Goal: Book appointment/travel/reservation

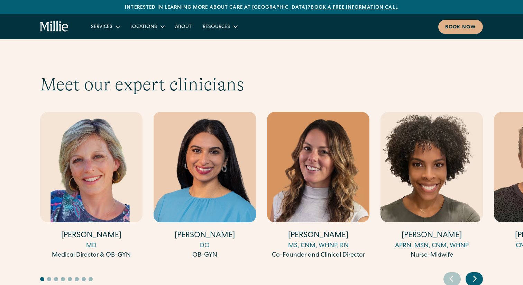
scroll to position [1899, 0]
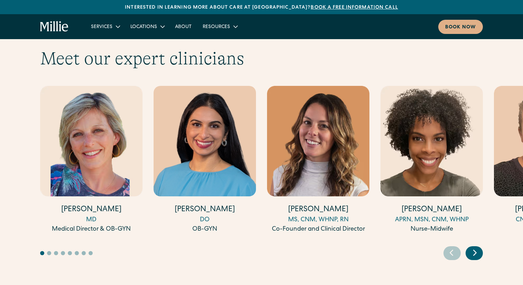
click at [481, 246] on div "Next slide" at bounding box center [474, 253] width 17 height 14
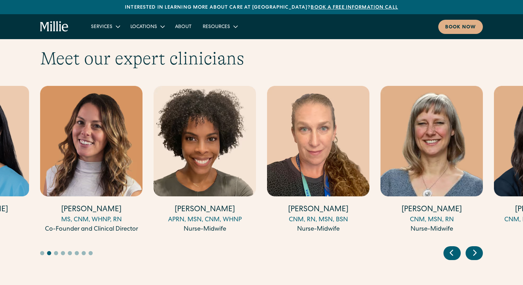
click at [481, 246] on div "Next slide" at bounding box center [474, 253] width 17 height 14
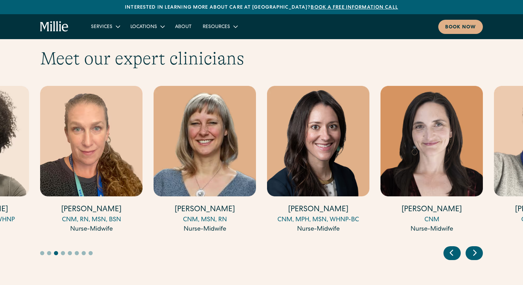
click at [481, 246] on div "Next slide" at bounding box center [474, 253] width 17 height 14
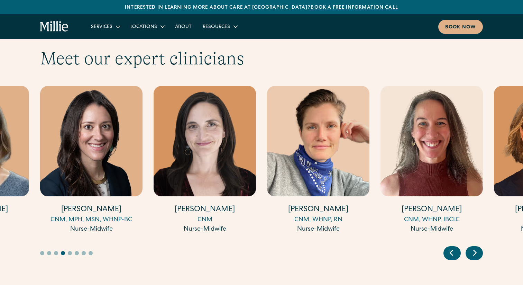
click at [481, 246] on div "Next slide" at bounding box center [474, 253] width 17 height 14
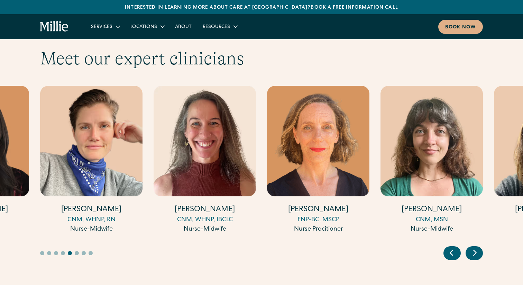
click at [481, 246] on div "Next slide" at bounding box center [474, 253] width 17 height 14
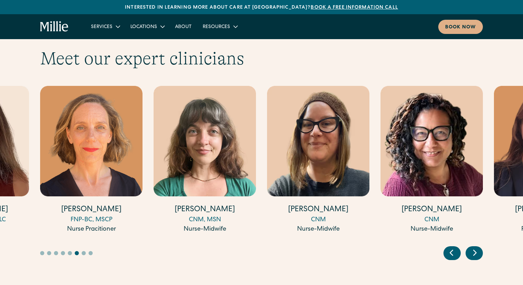
click at [481, 246] on div "Next slide" at bounding box center [474, 253] width 17 height 14
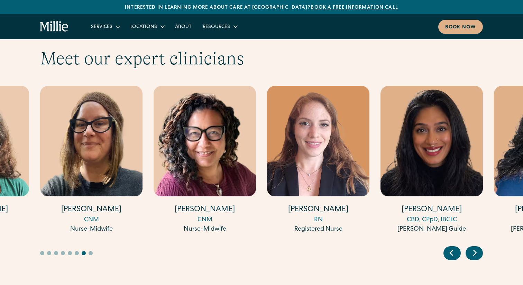
click at [481, 246] on div "Next slide" at bounding box center [474, 253] width 17 height 14
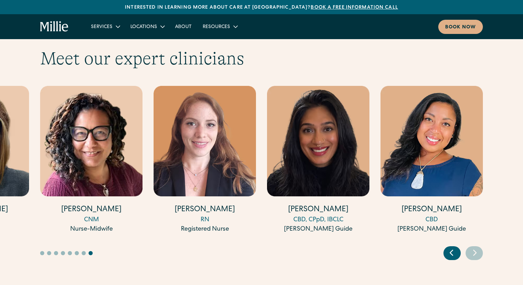
click at [481, 246] on div "Next slide" at bounding box center [474, 253] width 17 height 14
click at [458, 246] on div "Previous slide" at bounding box center [452, 253] width 17 height 14
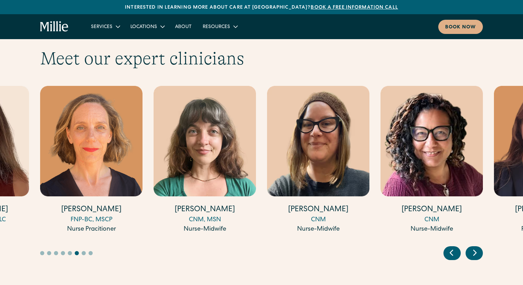
click at [458, 246] on div "Previous slide" at bounding box center [452, 253] width 17 height 14
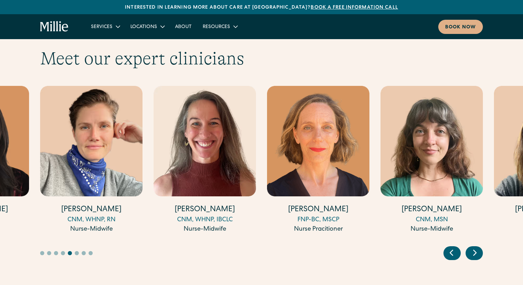
click at [458, 246] on div "Previous slide" at bounding box center [452, 253] width 17 height 14
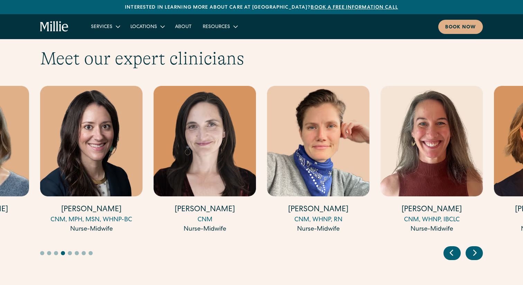
click at [458, 246] on div "Previous slide" at bounding box center [452, 253] width 17 height 14
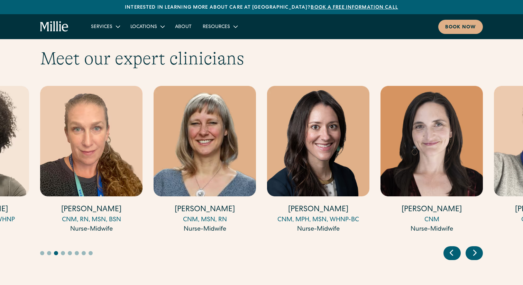
click at [457, 246] on div "Previous slide" at bounding box center [452, 253] width 17 height 14
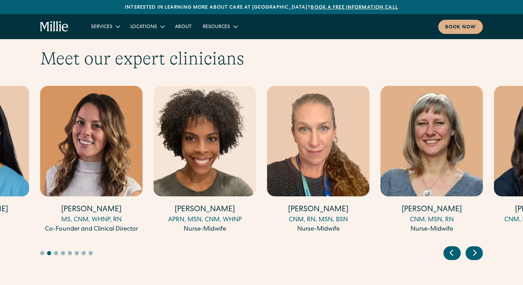
click at [457, 246] on div "Previous slide" at bounding box center [452, 253] width 17 height 14
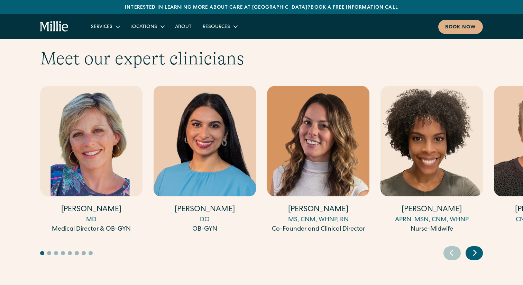
click at [457, 246] on div "Previous slide" at bounding box center [452, 253] width 17 height 14
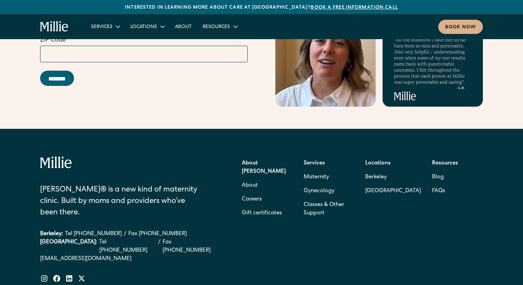
scroll to position [2808, 0]
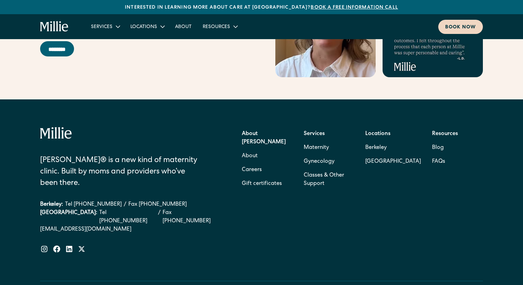
click at [458, 30] on div "Book now" at bounding box center [461, 27] width 31 height 7
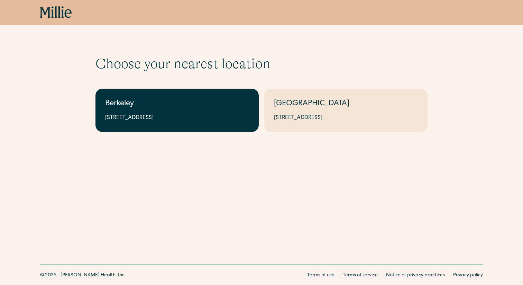
click at [209, 118] on div "2999 Regent St, Suite 524, Berkeley, CA 94705" at bounding box center [177, 118] width 144 height 8
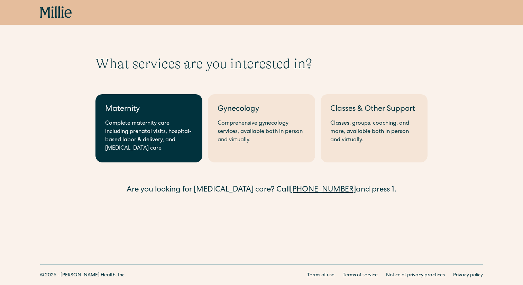
click at [158, 134] on div "Complete maternity care including prenatal visits, hospital-based labor & deliv…" at bounding box center [149, 135] width 88 height 33
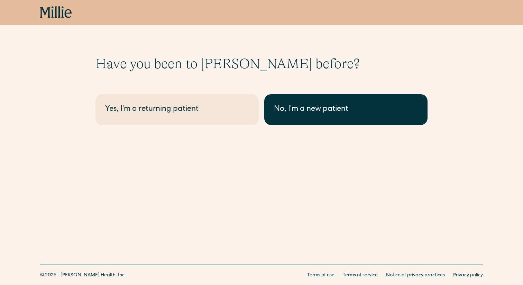
click at [312, 120] on link "No, I'm a new patient" at bounding box center [346, 109] width 163 height 31
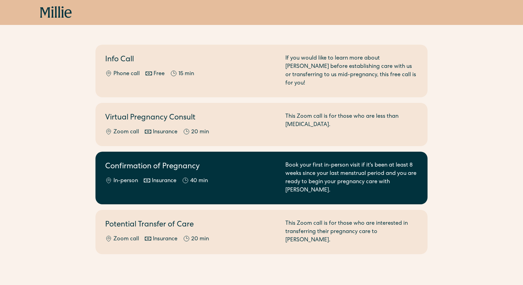
scroll to position [63, 0]
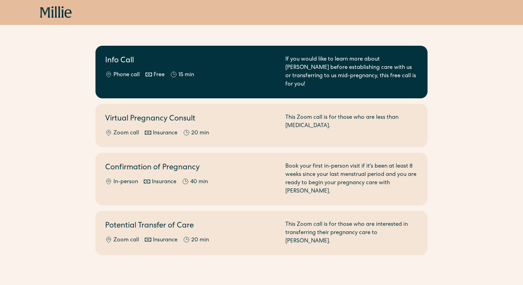
click at [213, 70] on div "Info Call Phone call Free 15 min" at bounding box center [191, 71] width 172 height 33
